Goal: Task Accomplishment & Management: Use online tool/utility

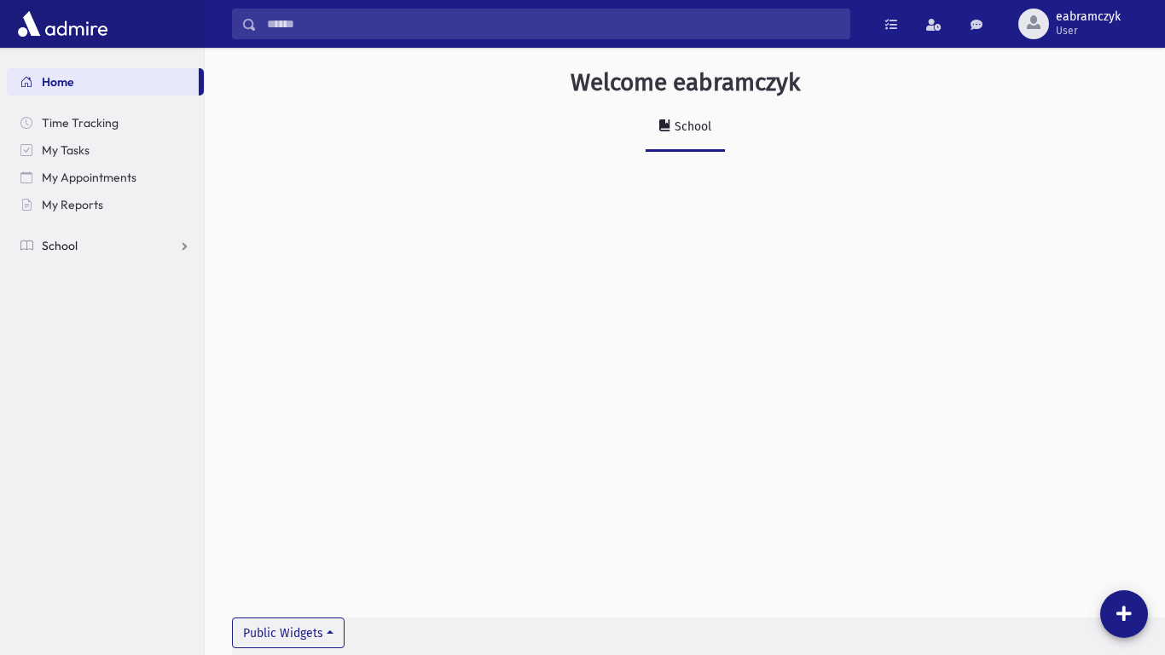
click at [72, 255] on link "School" at bounding box center [105, 245] width 197 height 27
click at [87, 302] on span "Attendance" at bounding box center [82, 300] width 63 height 15
click at [84, 322] on span "Entry" at bounding box center [79, 327] width 29 height 15
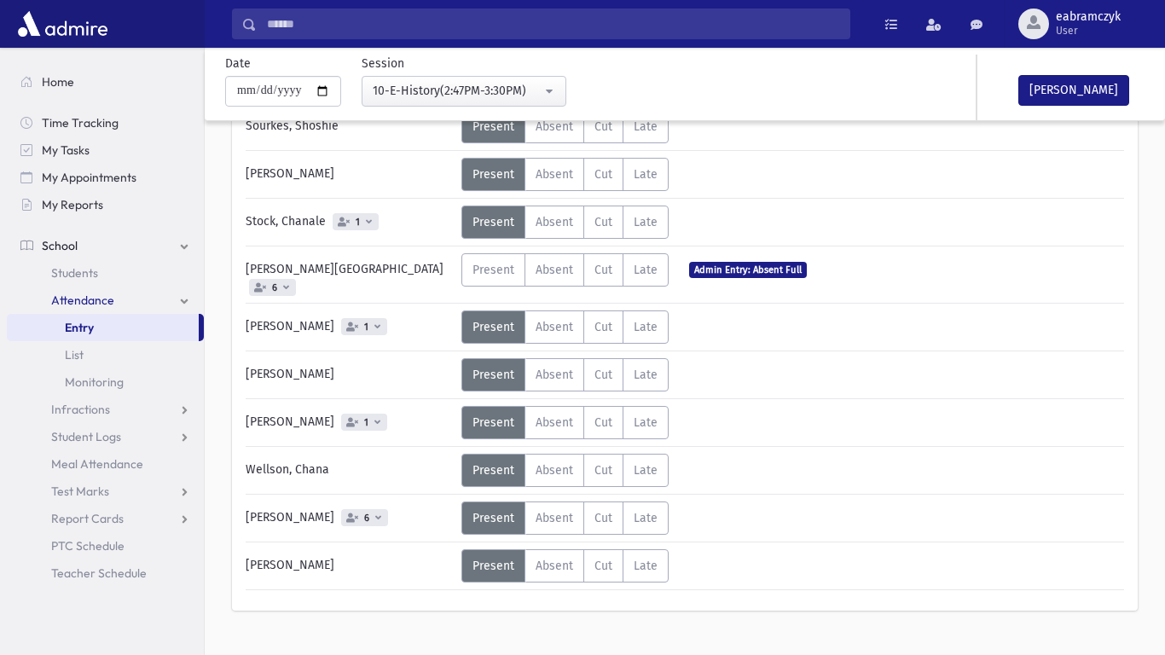
scroll to position [1035, 0]
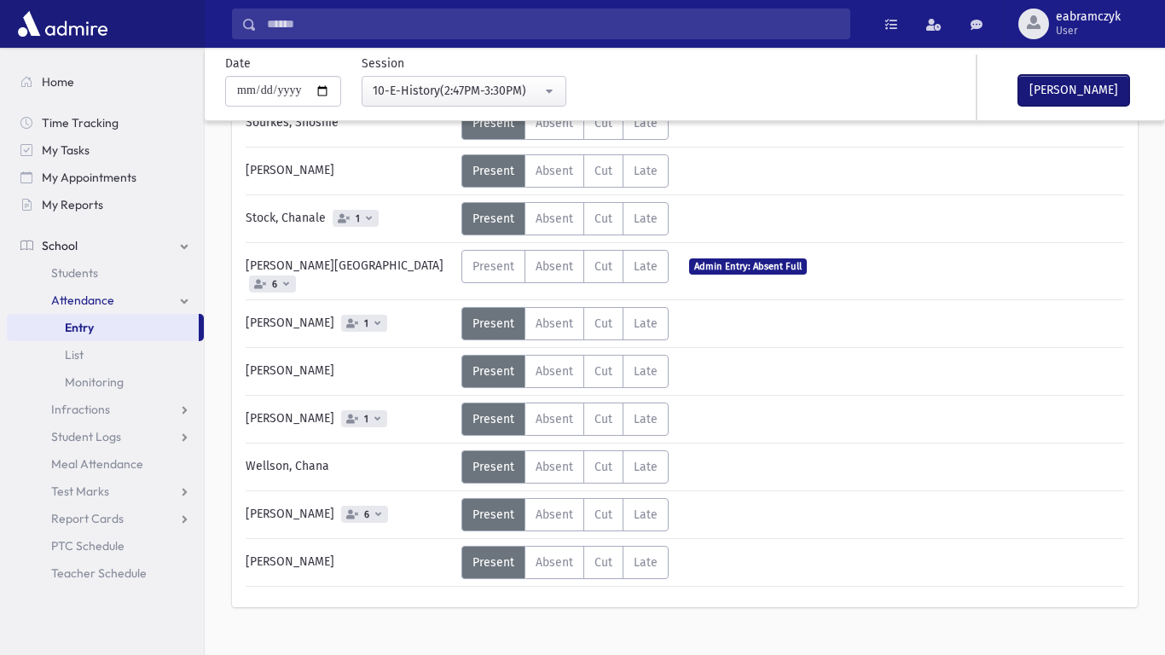
click at [1035, 85] on button "[PERSON_NAME]" at bounding box center [1073, 90] width 111 height 31
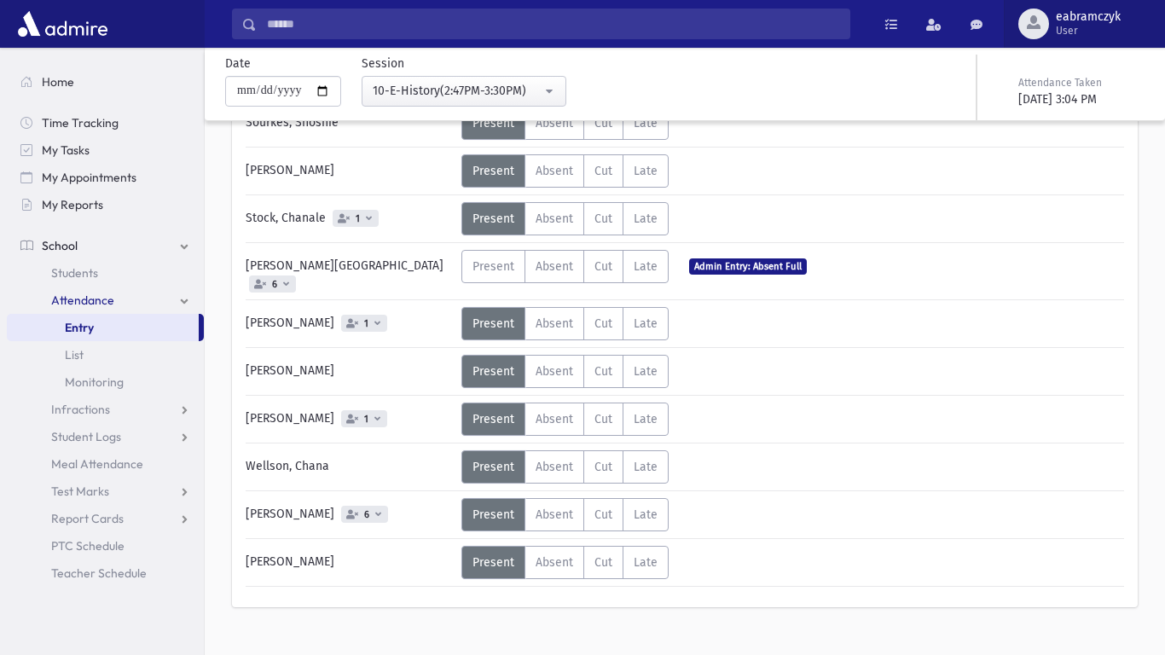
click at [1110, 0] on button "eabramczyk User" at bounding box center [1084, 24] width 161 height 48
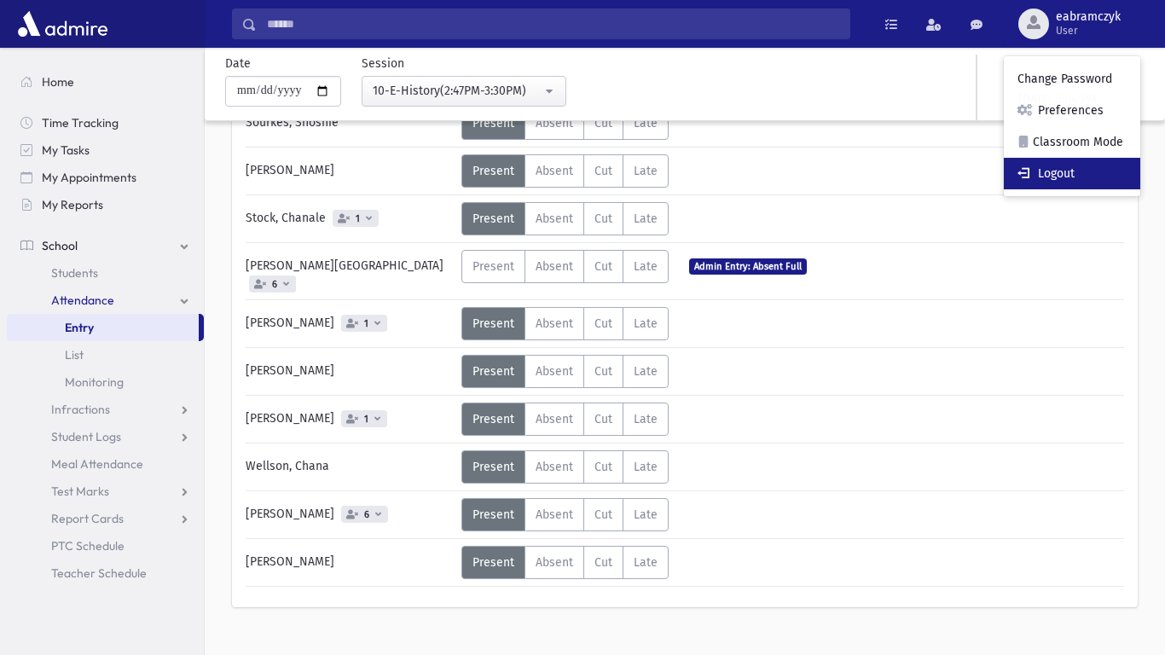
click at [1053, 173] on link "Logout" at bounding box center [1072, 174] width 136 height 32
